Goal: Task Accomplishment & Management: Use online tool/utility

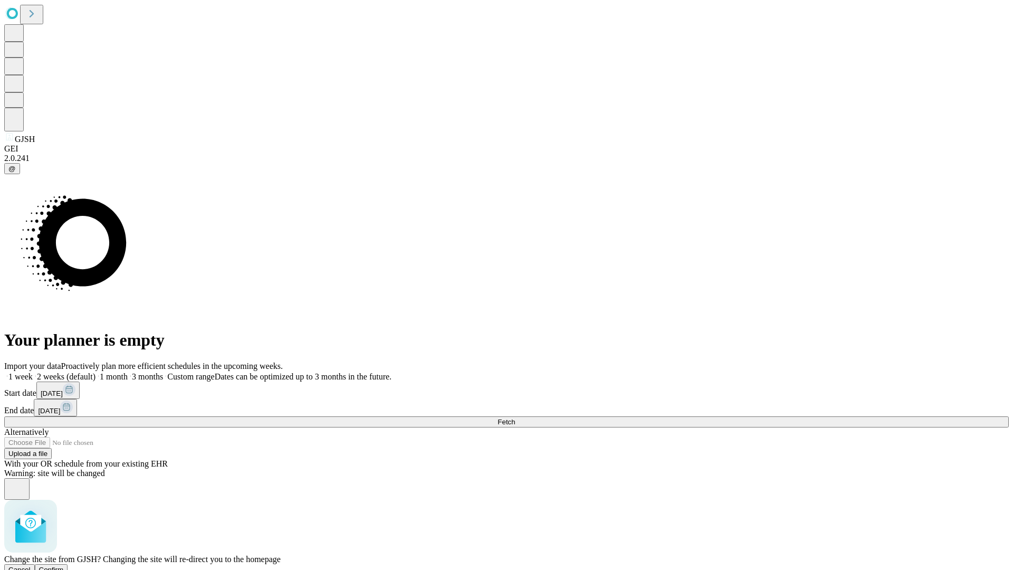
click at [64, 566] on span "Confirm" at bounding box center [51, 570] width 25 height 8
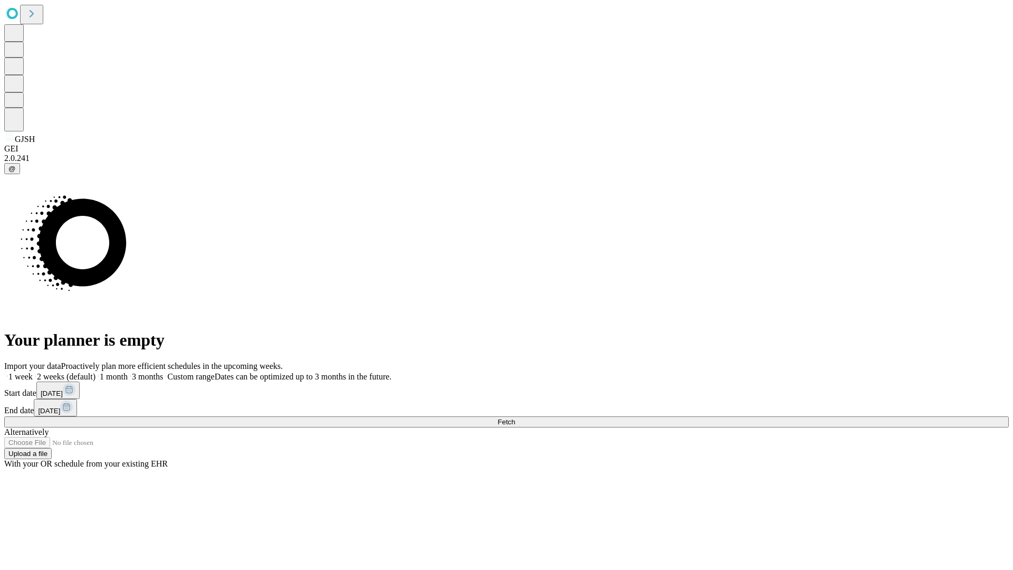
click at [128, 372] on label "1 month" at bounding box center [112, 376] width 32 height 9
click at [515, 418] on span "Fetch" at bounding box center [506, 422] width 17 height 8
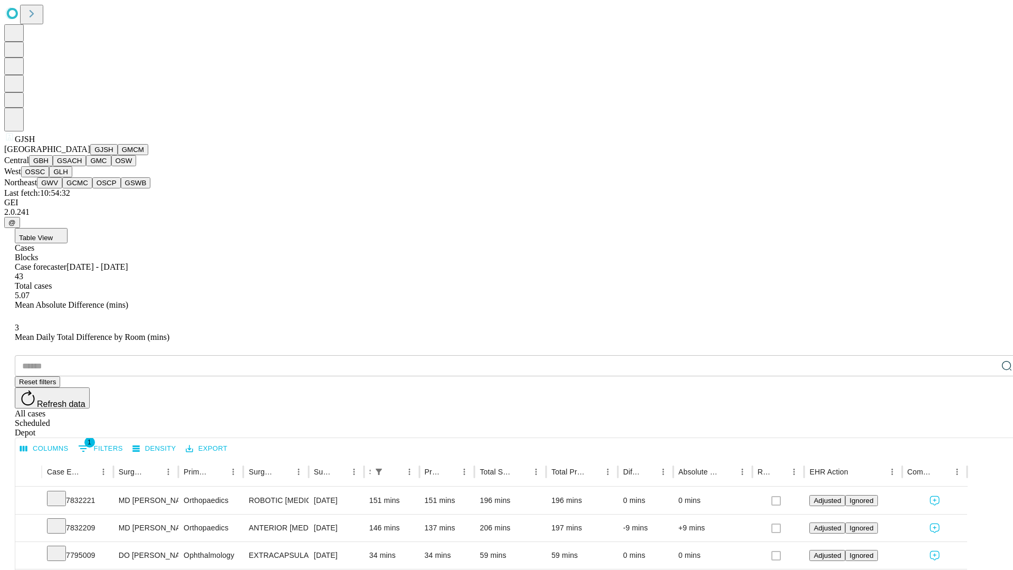
click at [118, 155] on button "GMCM" at bounding box center [133, 149] width 31 height 11
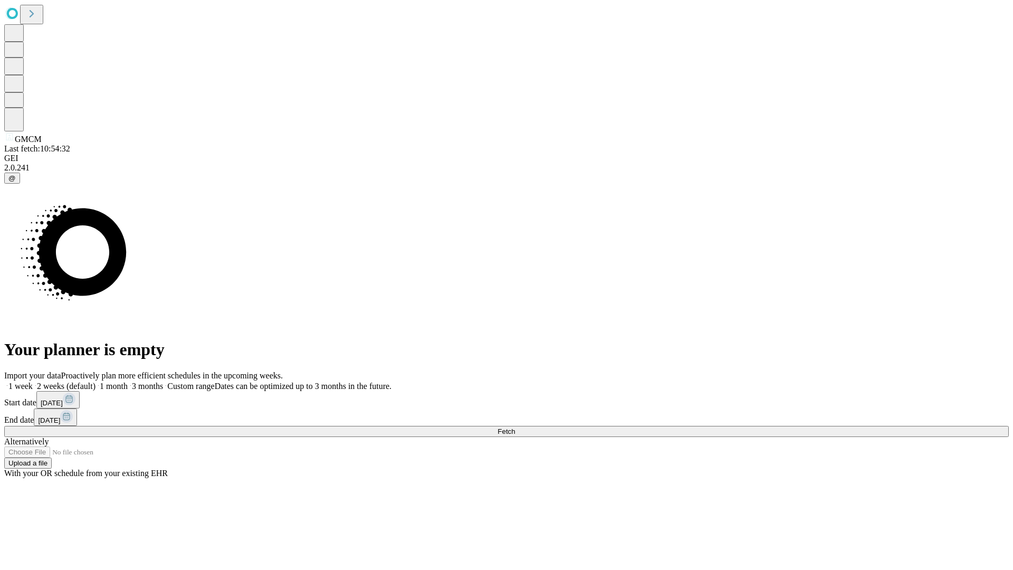
click at [128, 382] on label "1 month" at bounding box center [112, 386] width 32 height 9
click at [515, 427] on span "Fetch" at bounding box center [506, 431] width 17 height 8
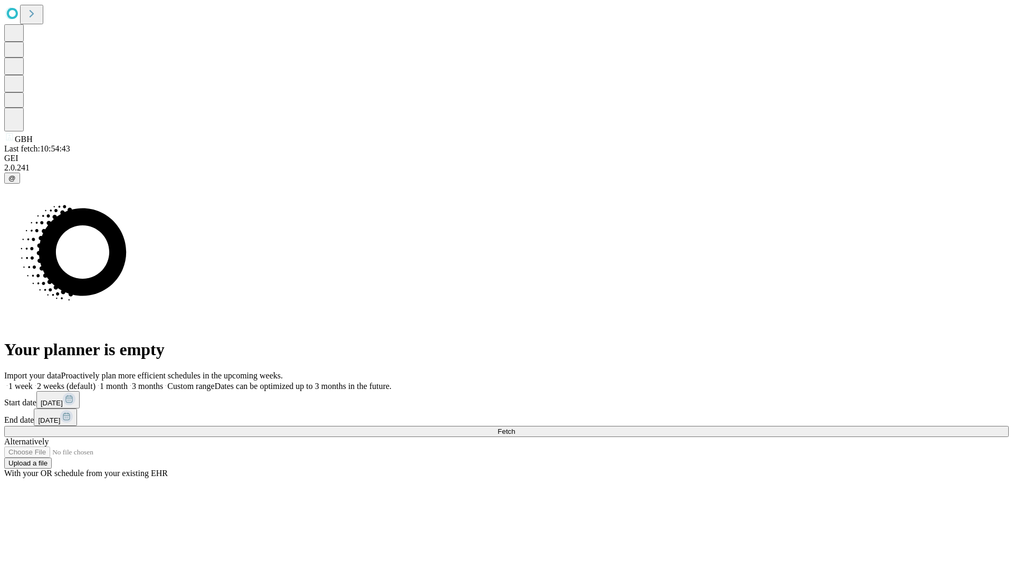
click at [515, 427] on span "Fetch" at bounding box center [506, 431] width 17 height 8
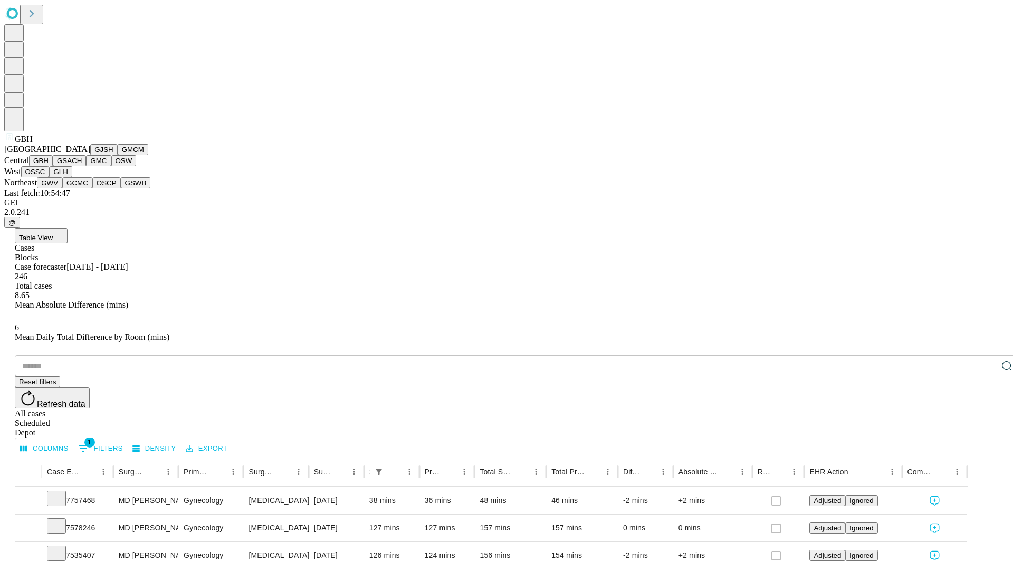
click at [82, 166] on button "GSACH" at bounding box center [69, 160] width 33 height 11
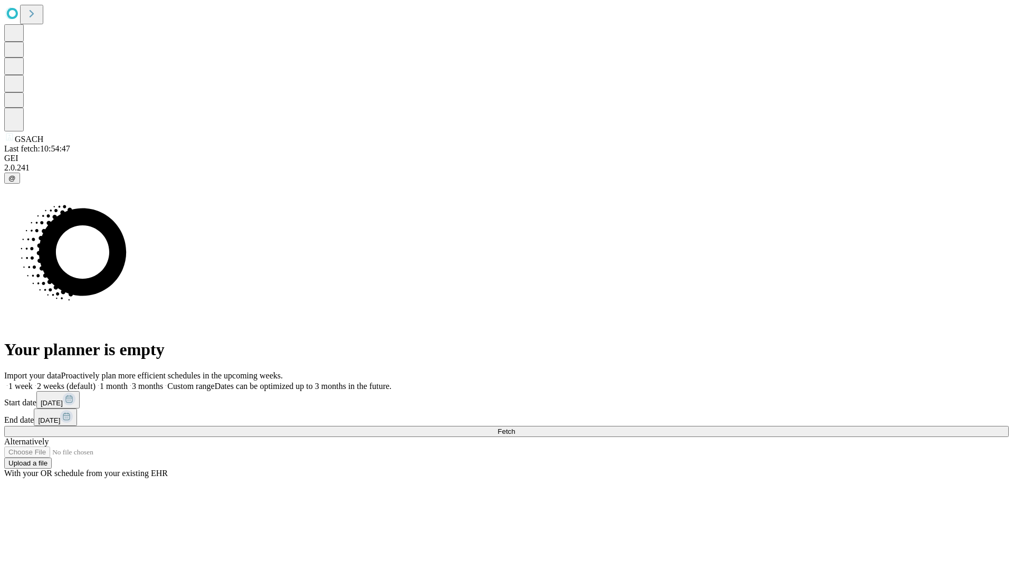
click at [128, 382] on label "1 month" at bounding box center [112, 386] width 32 height 9
click at [515, 427] on span "Fetch" at bounding box center [506, 431] width 17 height 8
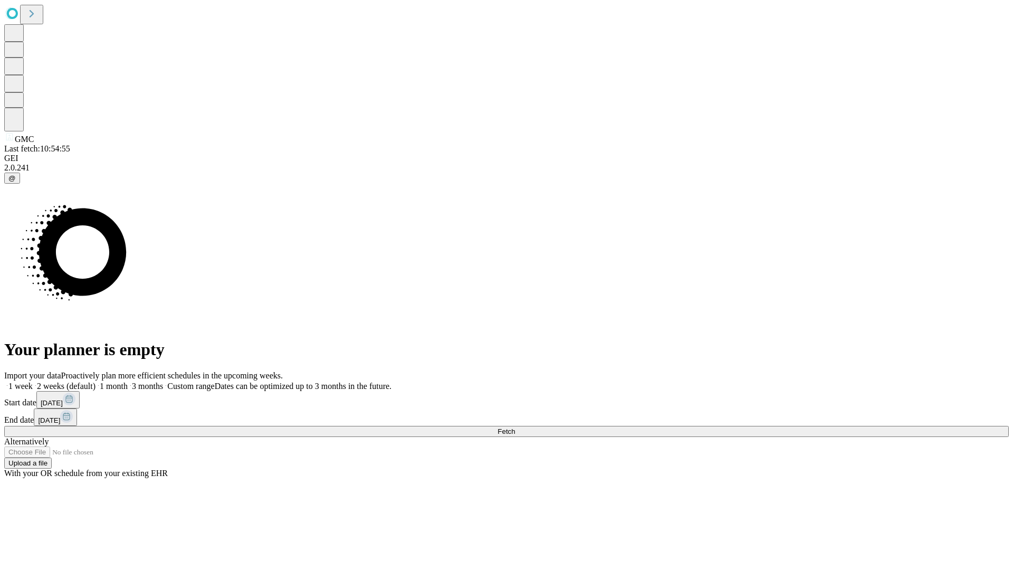
click at [515, 427] on span "Fetch" at bounding box center [506, 431] width 17 height 8
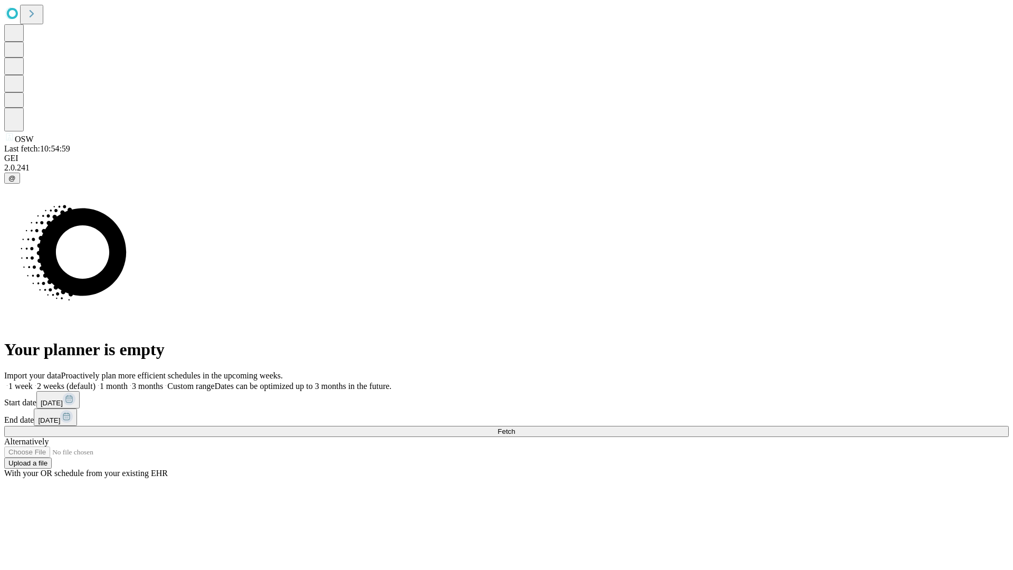
click at [128, 382] on label "1 month" at bounding box center [112, 386] width 32 height 9
click at [515, 427] on span "Fetch" at bounding box center [506, 431] width 17 height 8
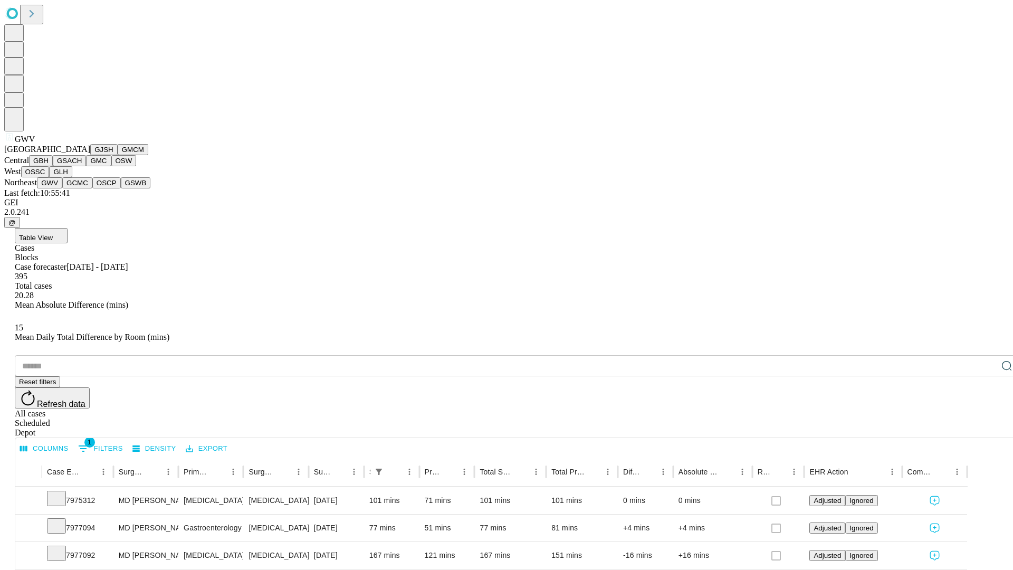
click at [82, 188] on button "GCMC" at bounding box center [77, 182] width 30 height 11
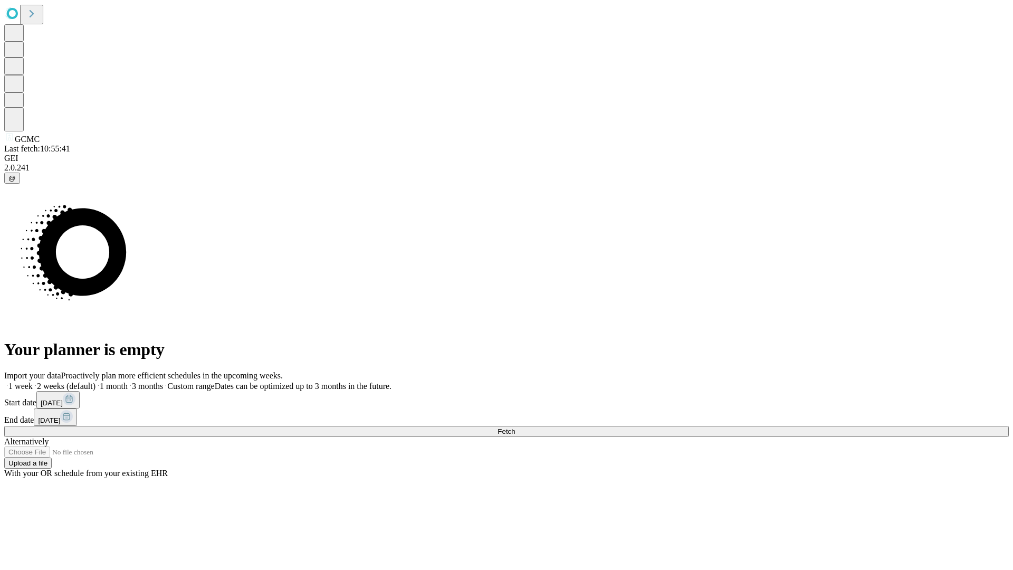
click at [128, 382] on label "1 month" at bounding box center [112, 386] width 32 height 9
click at [515, 427] on span "Fetch" at bounding box center [506, 431] width 17 height 8
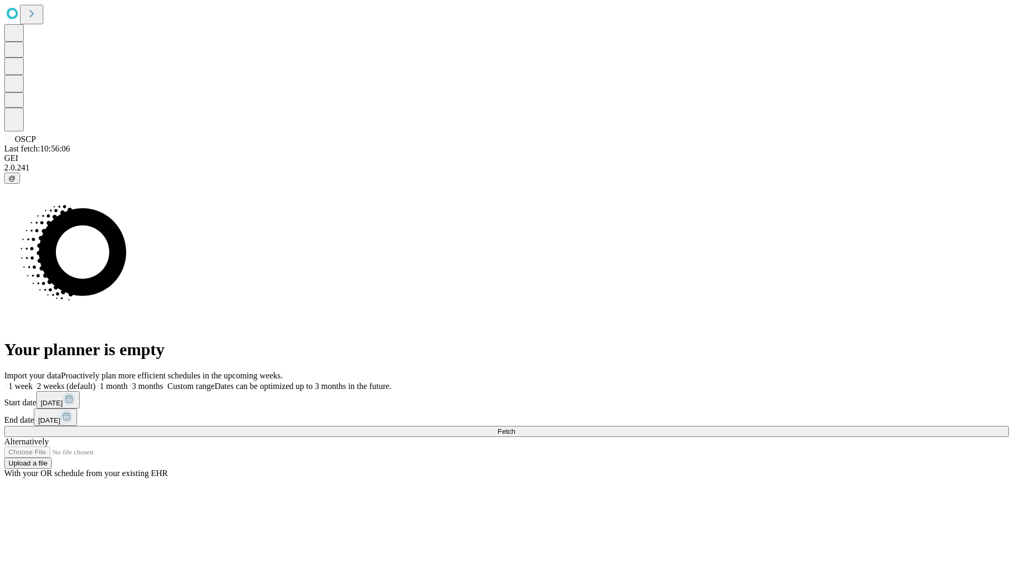
click at [128, 382] on label "1 month" at bounding box center [112, 386] width 32 height 9
click at [515, 427] on span "Fetch" at bounding box center [506, 431] width 17 height 8
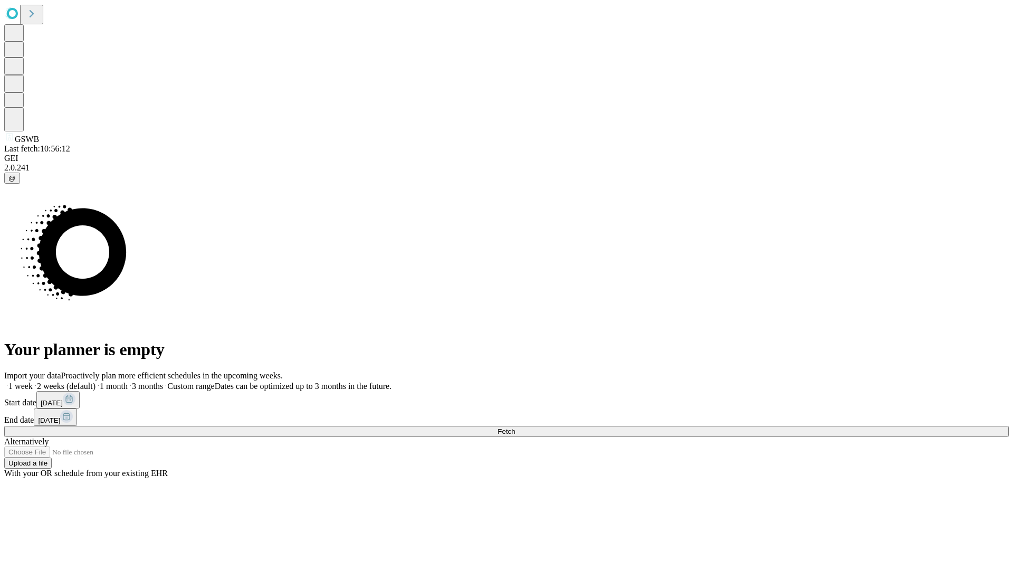
click at [128, 382] on label "1 month" at bounding box center [112, 386] width 32 height 9
click at [515, 427] on span "Fetch" at bounding box center [506, 431] width 17 height 8
